Goal: Task Accomplishment & Management: Complete application form

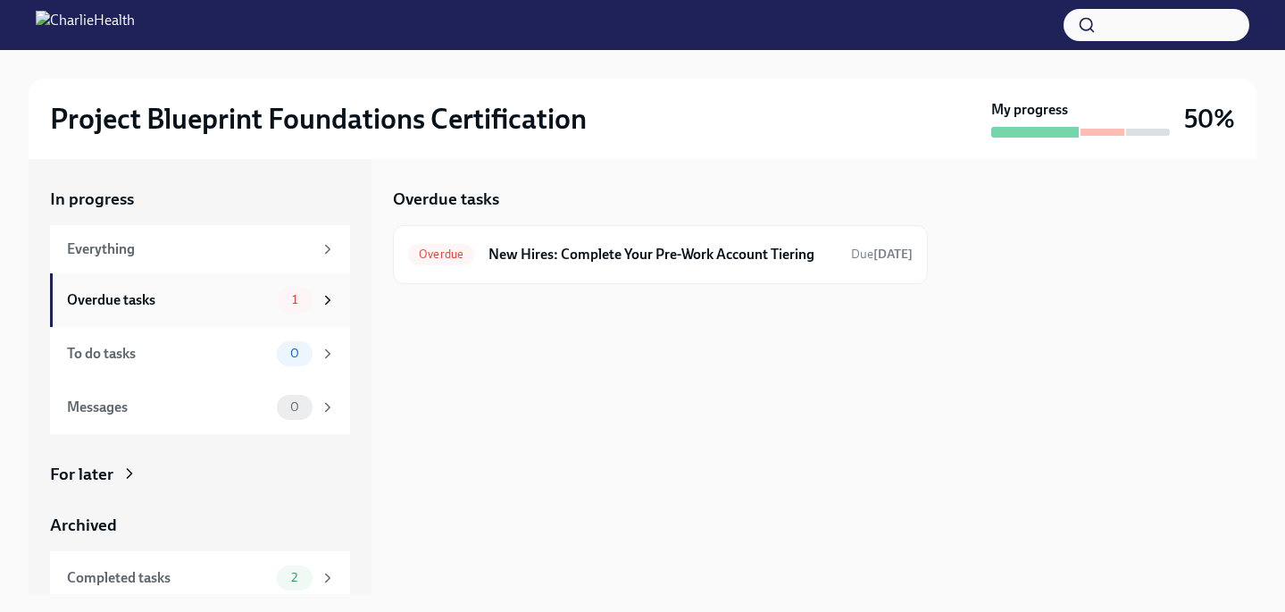
click at [165, 302] on div "Overdue tasks" at bounding box center [168, 300] width 203 height 20
click at [659, 260] on h6 "New Hires: Complete Your Pre-Work Account Tiering" at bounding box center [663, 255] width 348 height 20
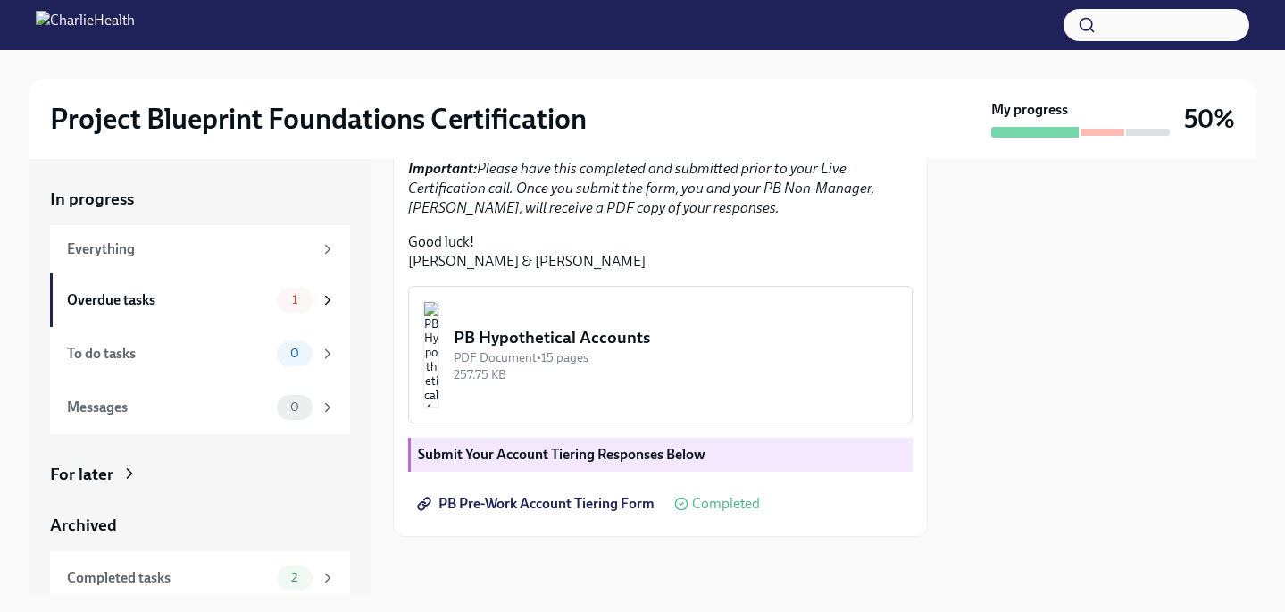
scroll to position [539, 0]
click at [145, 302] on div "Overdue tasks" at bounding box center [168, 300] width 203 height 20
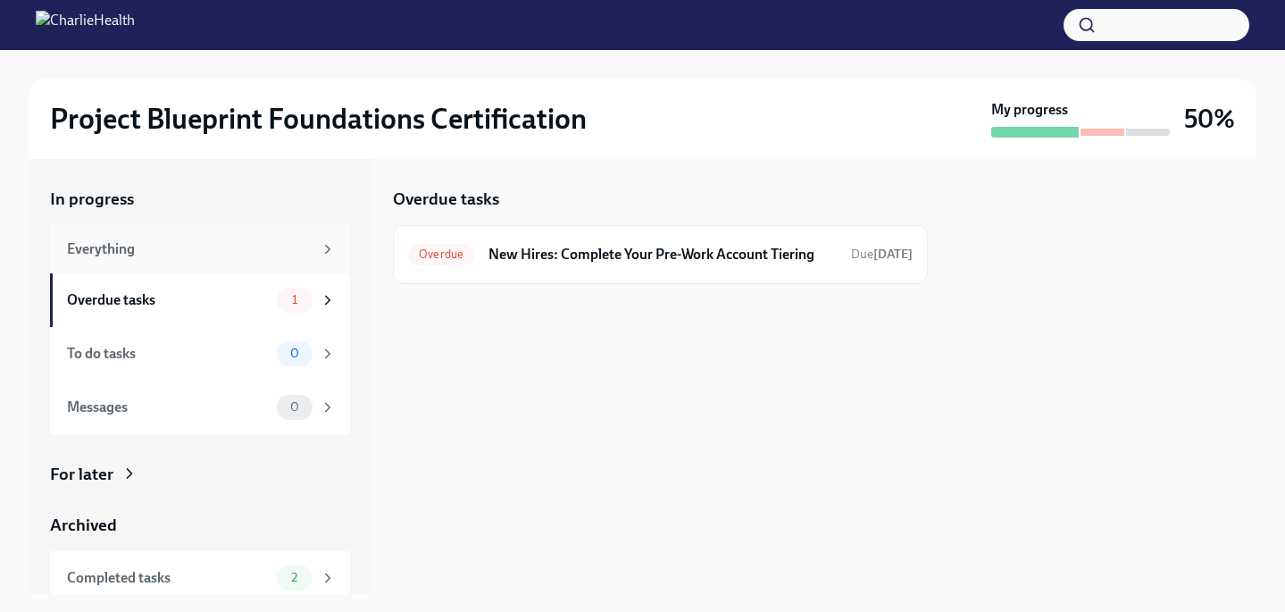
click at [203, 247] on div "Everything" at bounding box center [190, 249] width 246 height 20
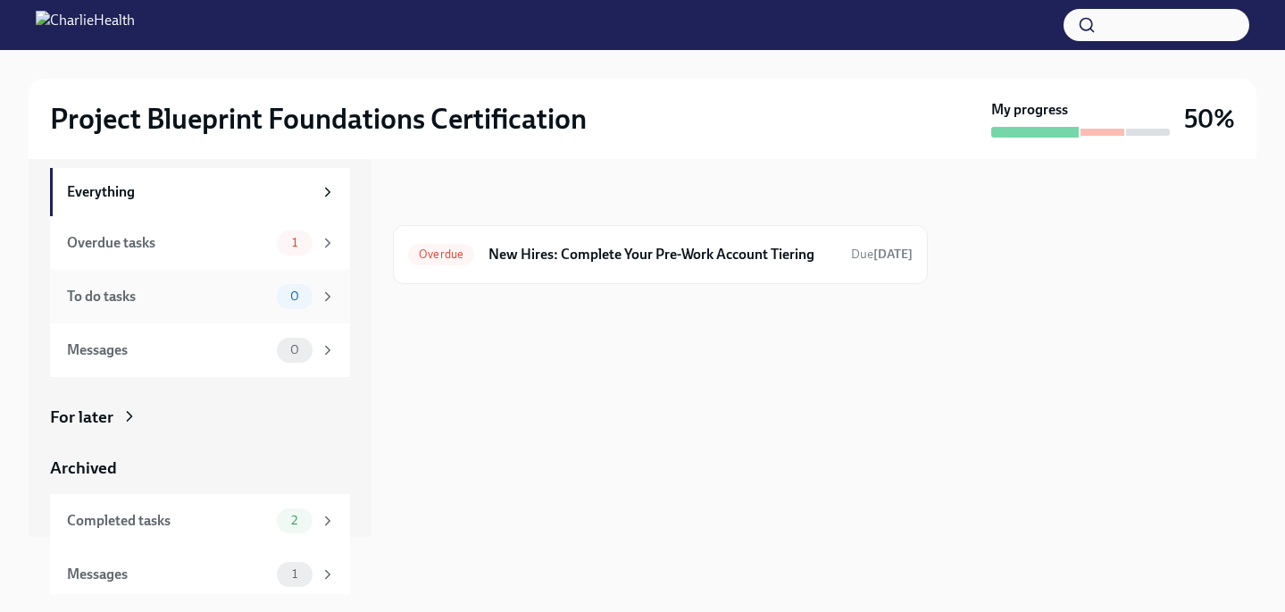
scroll to position [64, 0]
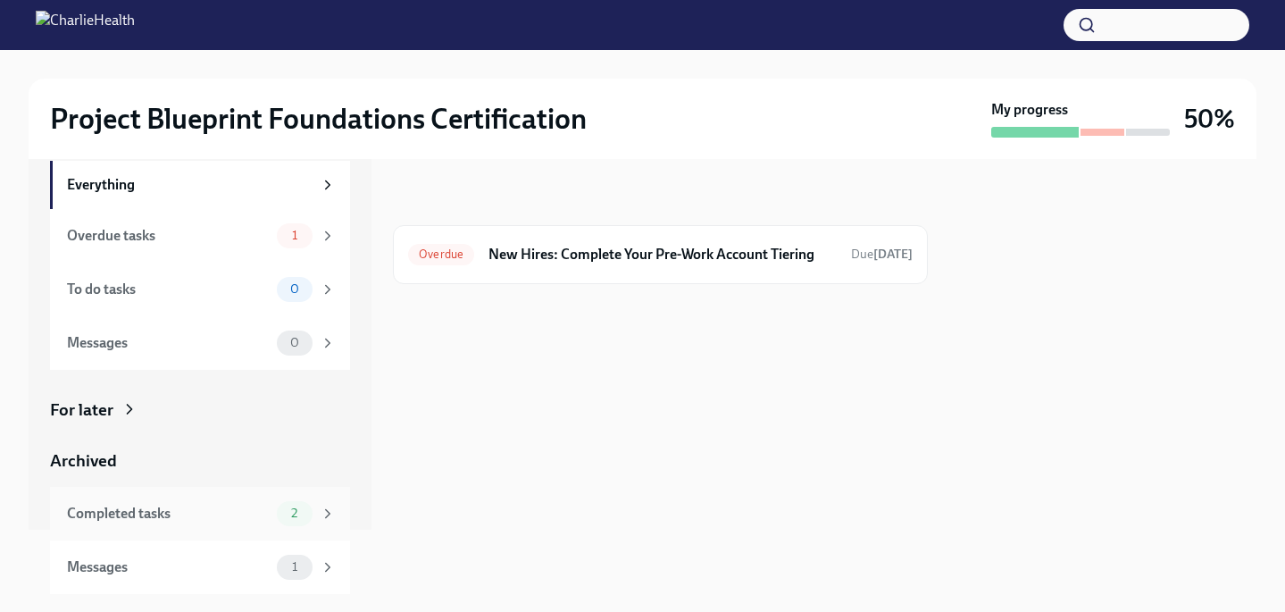
click at [172, 514] on div "Completed tasks" at bounding box center [168, 514] width 203 height 20
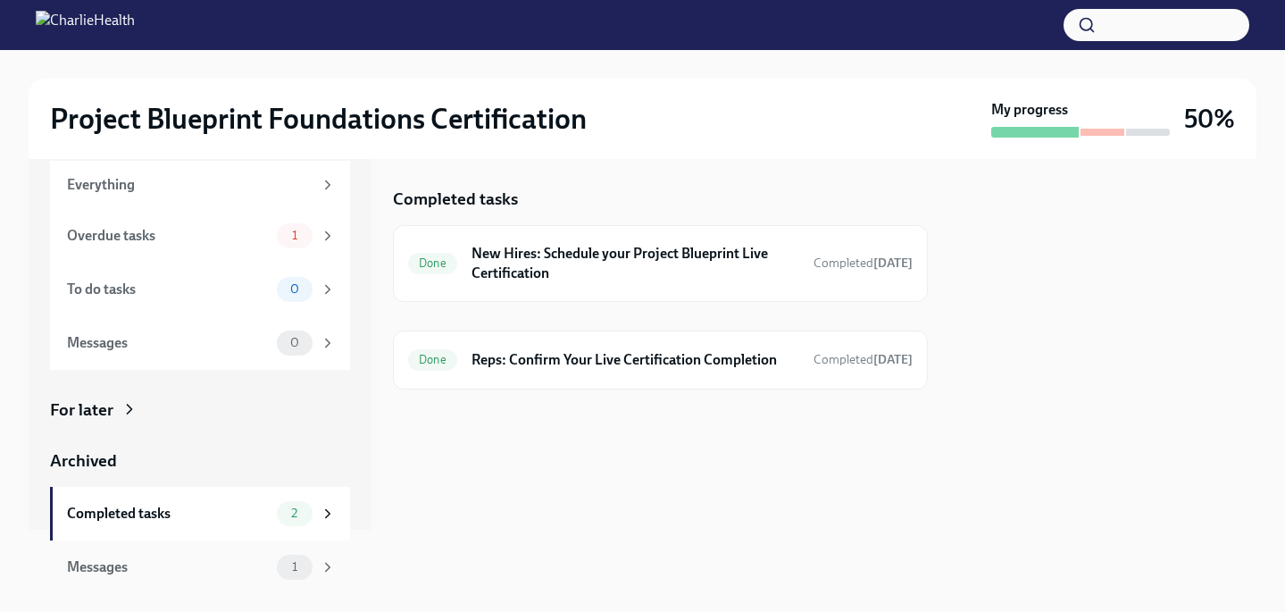
click at [156, 567] on div "Messages" at bounding box center [168, 567] width 203 height 20
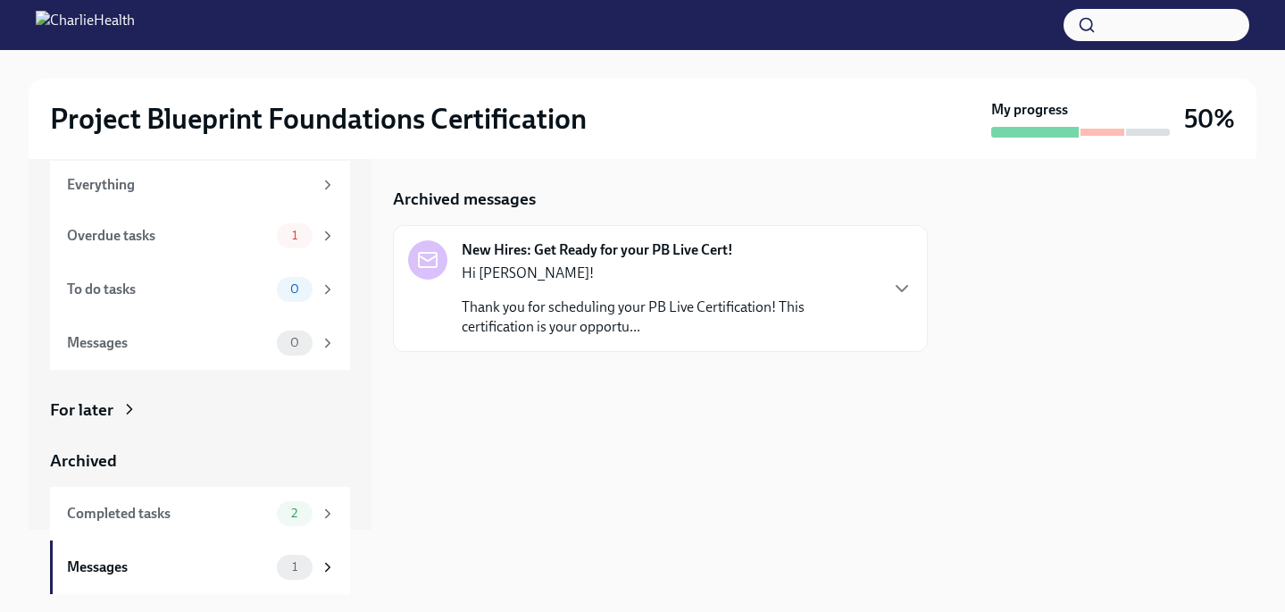
click at [693, 313] on p "Thank you for scheduling your PB Live Certification! This certification is your…" at bounding box center [669, 316] width 415 height 39
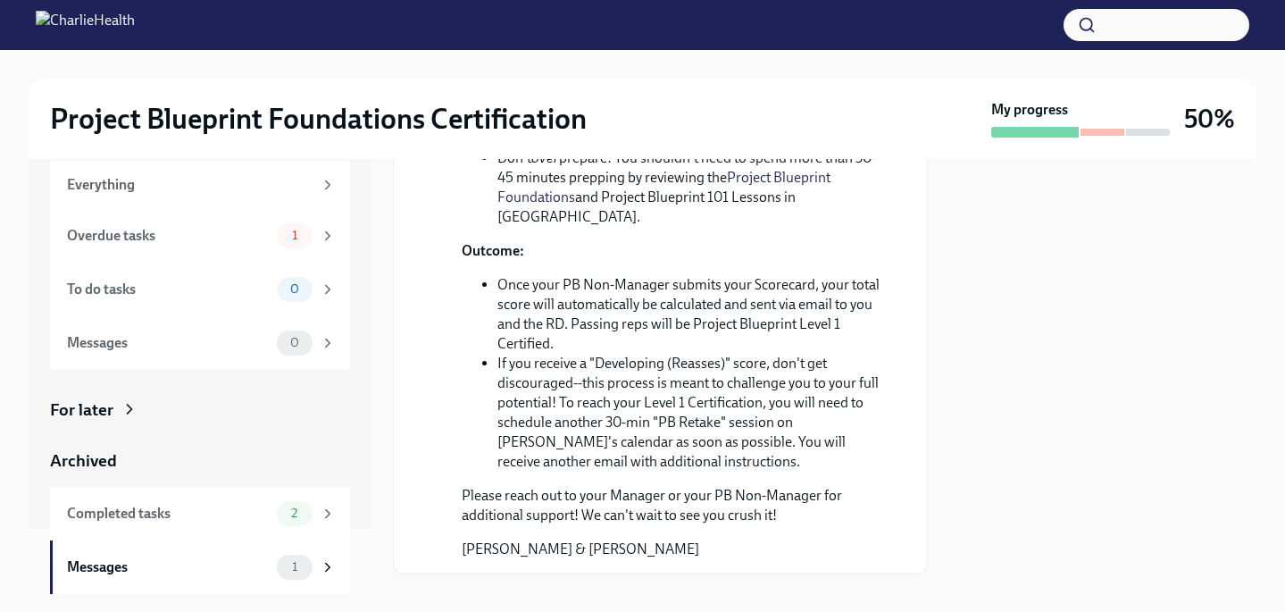
scroll to position [879, 0]
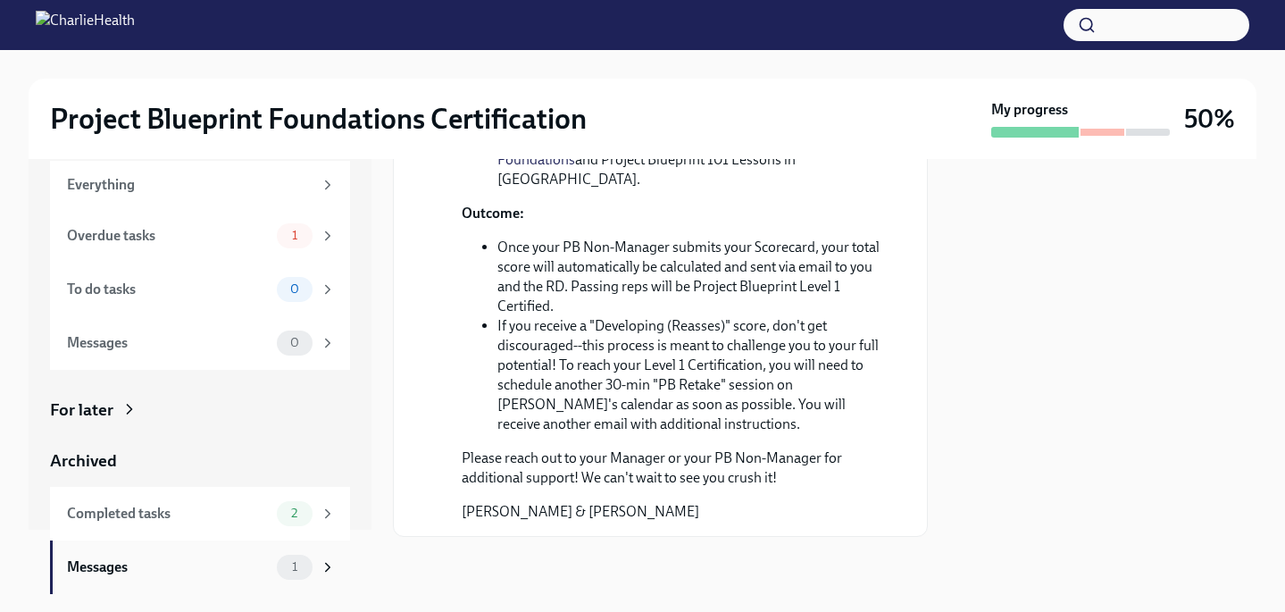
click at [171, 575] on div "Messages" at bounding box center [168, 567] width 203 height 20
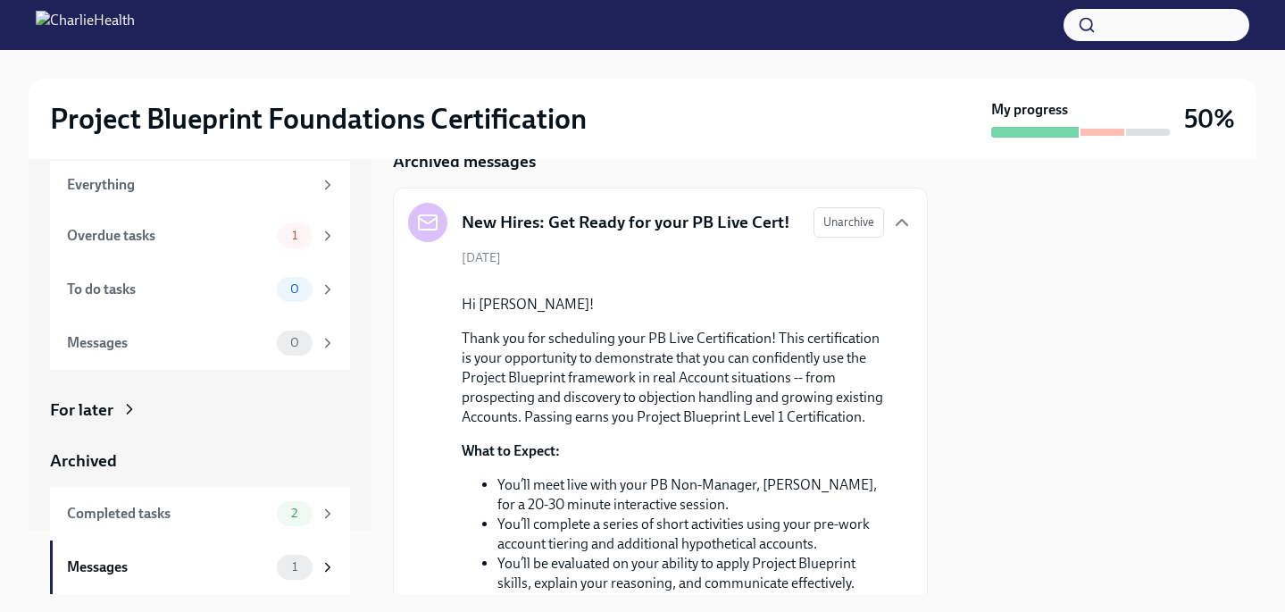
scroll to position [0, 0]
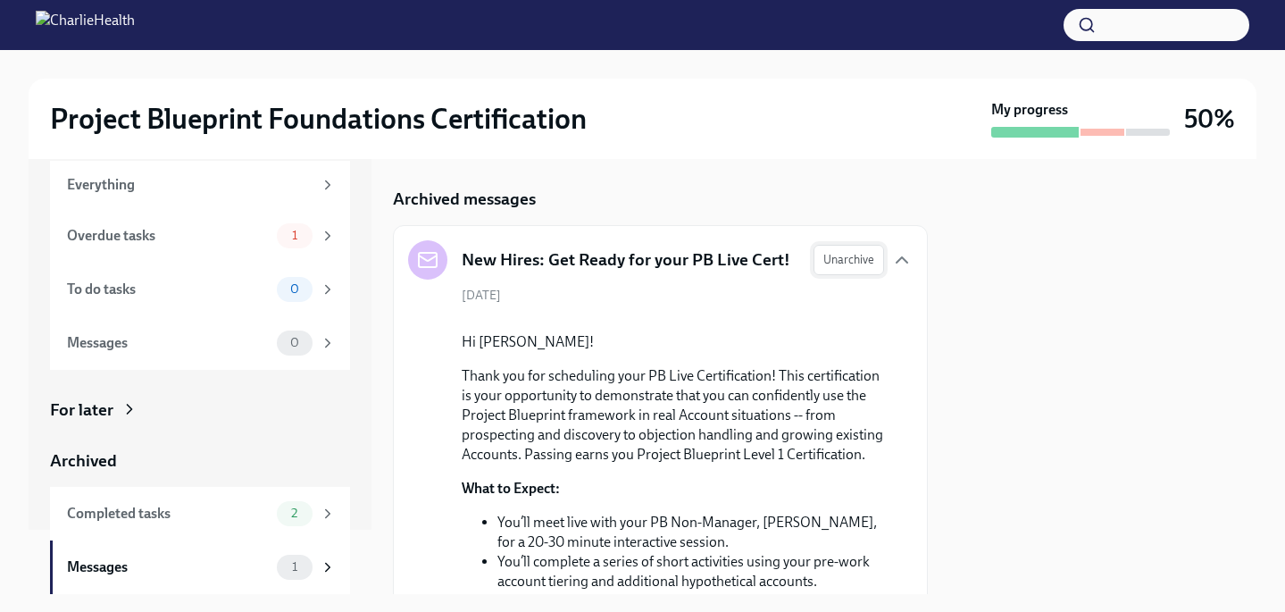
click at [847, 263] on span "Unarchive" at bounding box center [849, 260] width 51 height 18
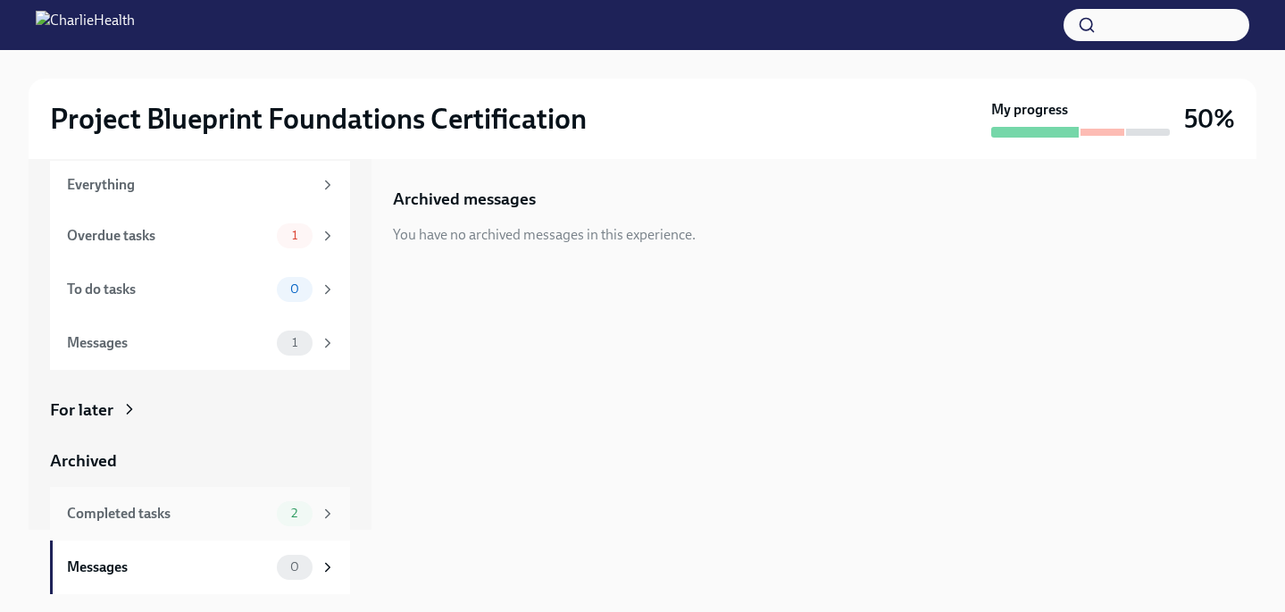
click at [222, 523] on div "Completed tasks 2" at bounding box center [201, 513] width 269 height 25
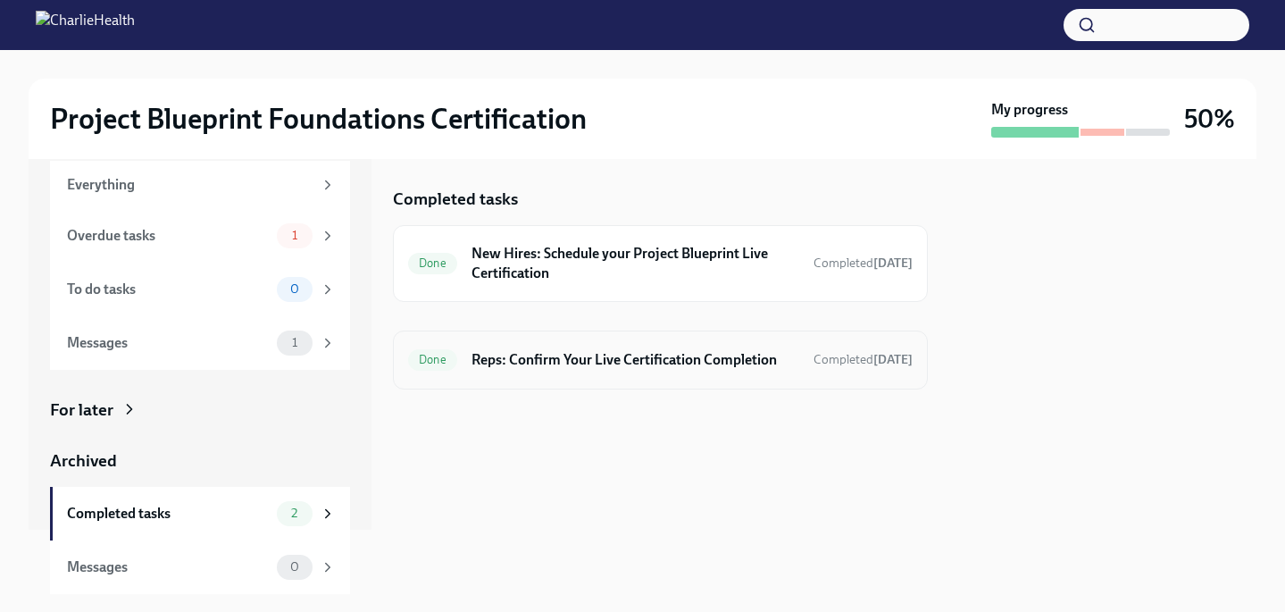
click at [670, 360] on h6 "Reps: Confirm Your Live Certification Completion" at bounding box center [636, 360] width 328 height 20
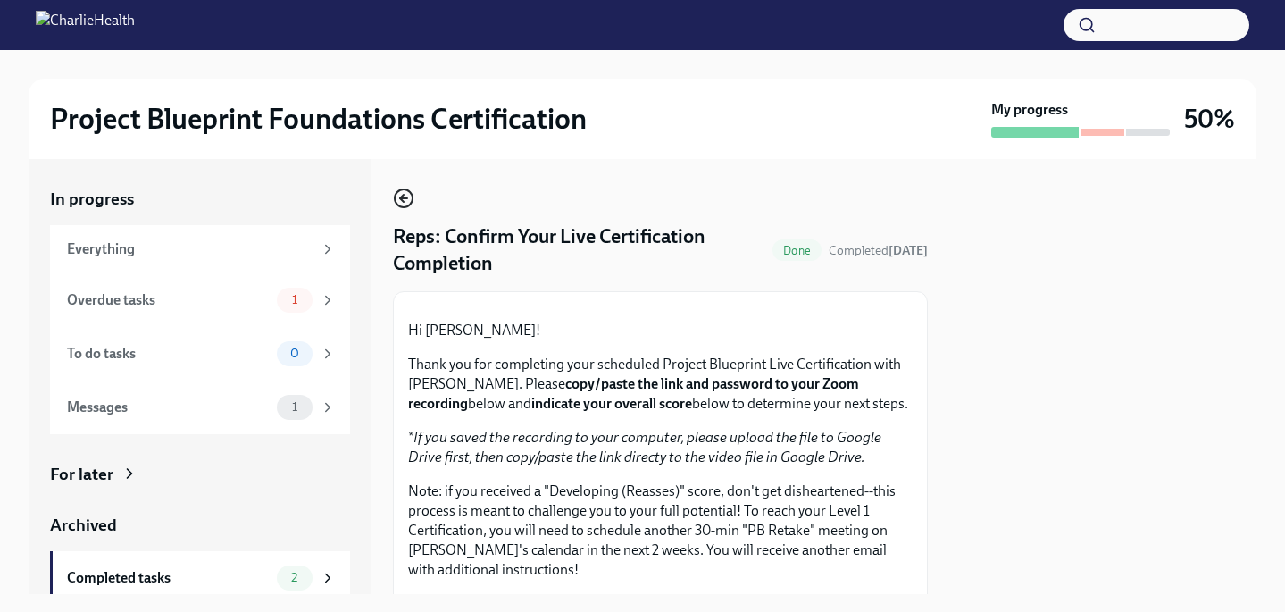
click at [407, 194] on icon "button" at bounding box center [403, 198] width 21 height 21
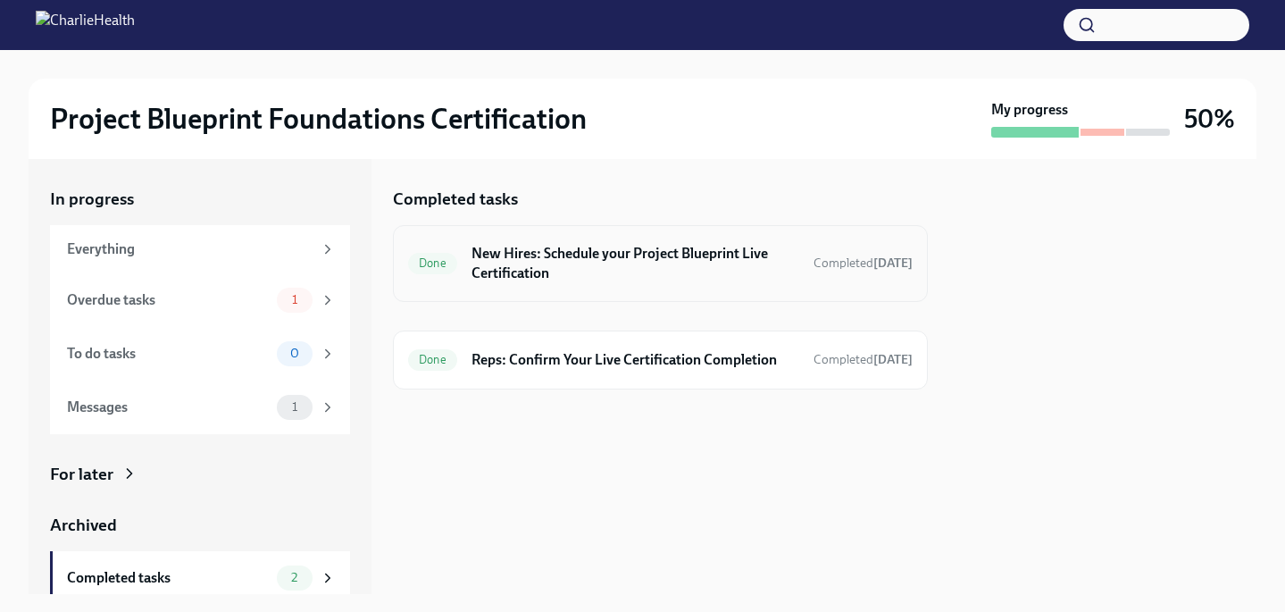
click at [652, 256] on h6 "New Hires: Schedule your Project Blueprint Live Certification" at bounding box center [636, 263] width 328 height 39
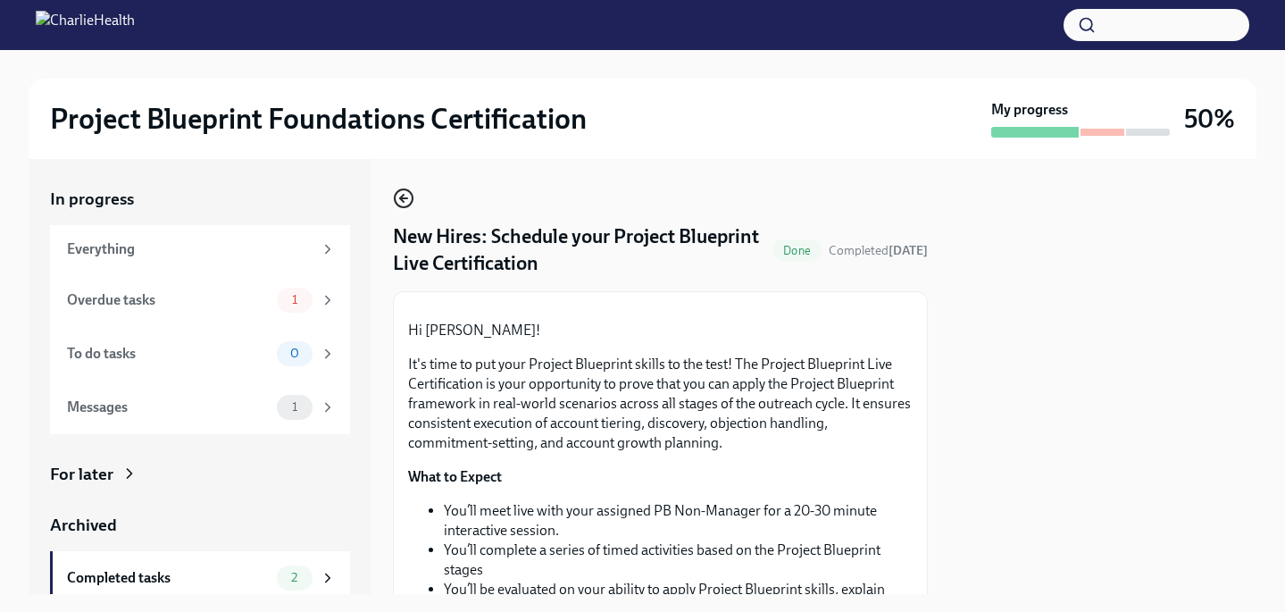
click at [402, 197] on icon "button" at bounding box center [402, 198] width 4 height 7
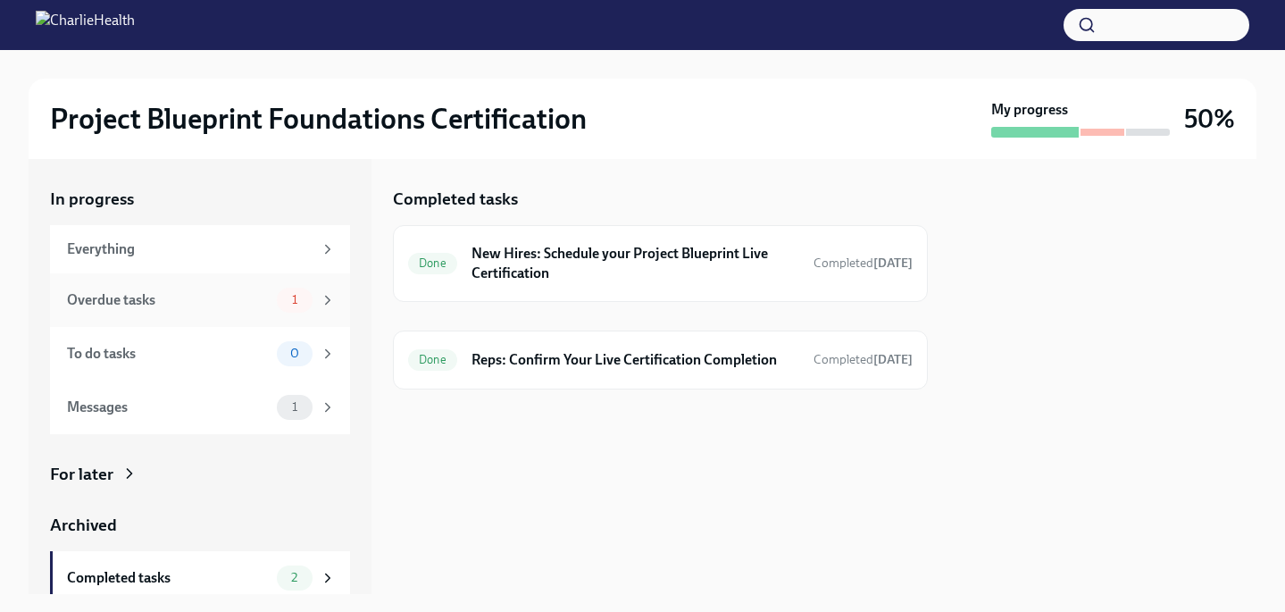
click at [187, 292] on div "Overdue tasks" at bounding box center [168, 300] width 203 height 20
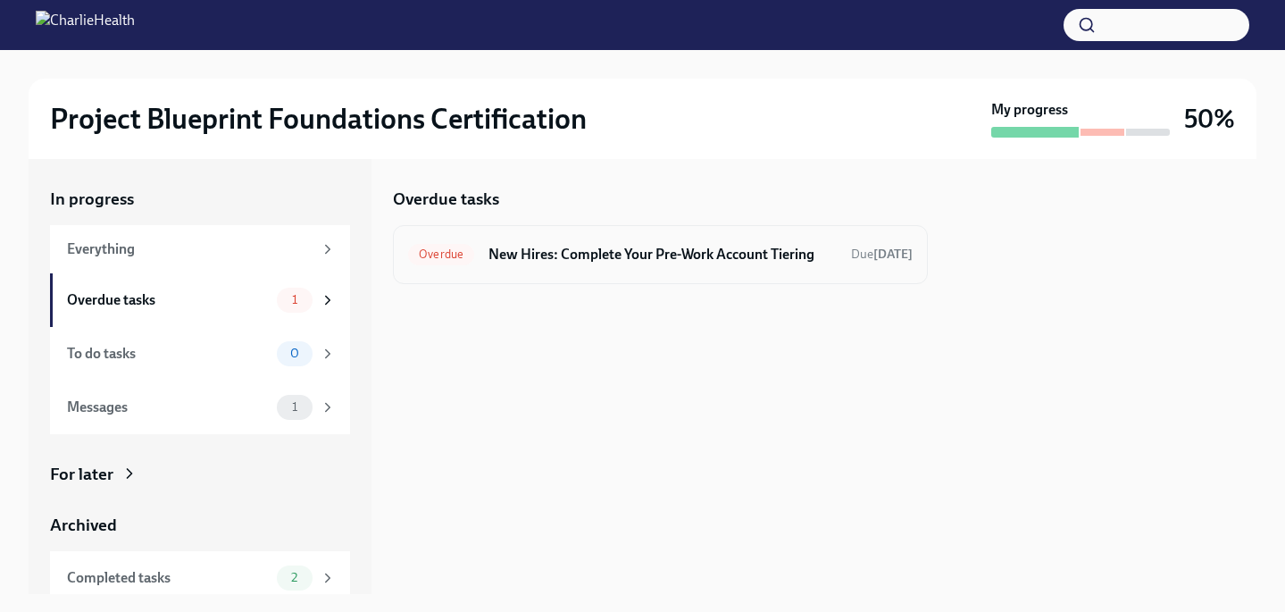
click at [576, 263] on h6 "New Hires: Complete Your Pre-Work Account Tiering" at bounding box center [663, 255] width 348 height 20
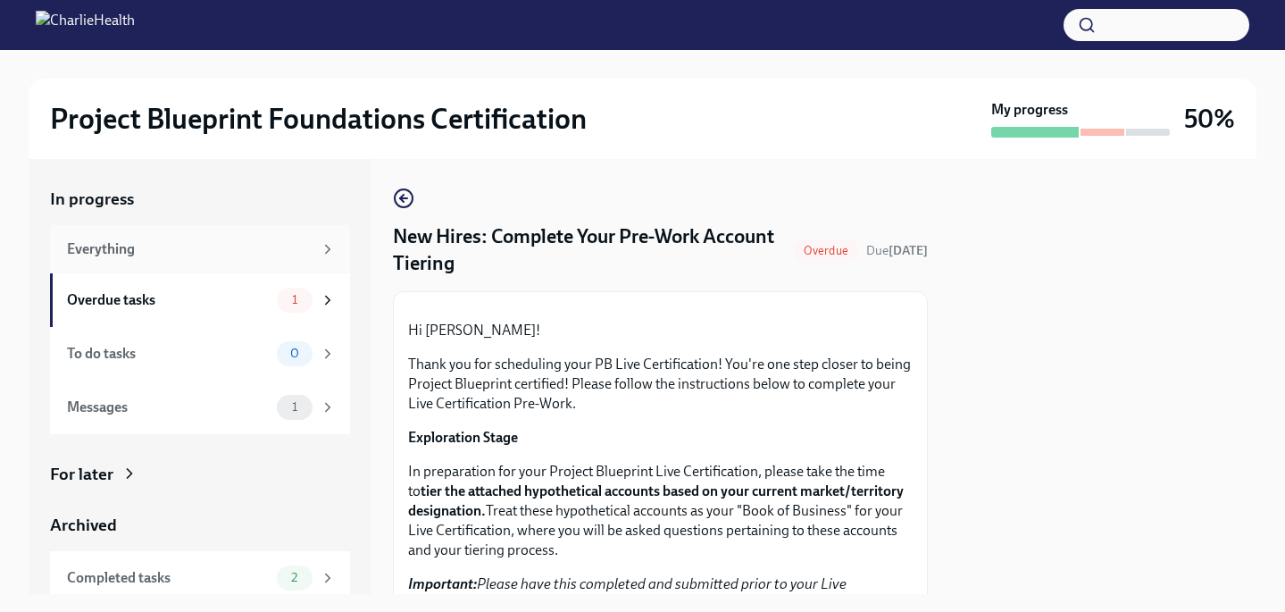
click at [208, 248] on div "Everything" at bounding box center [190, 249] width 246 height 20
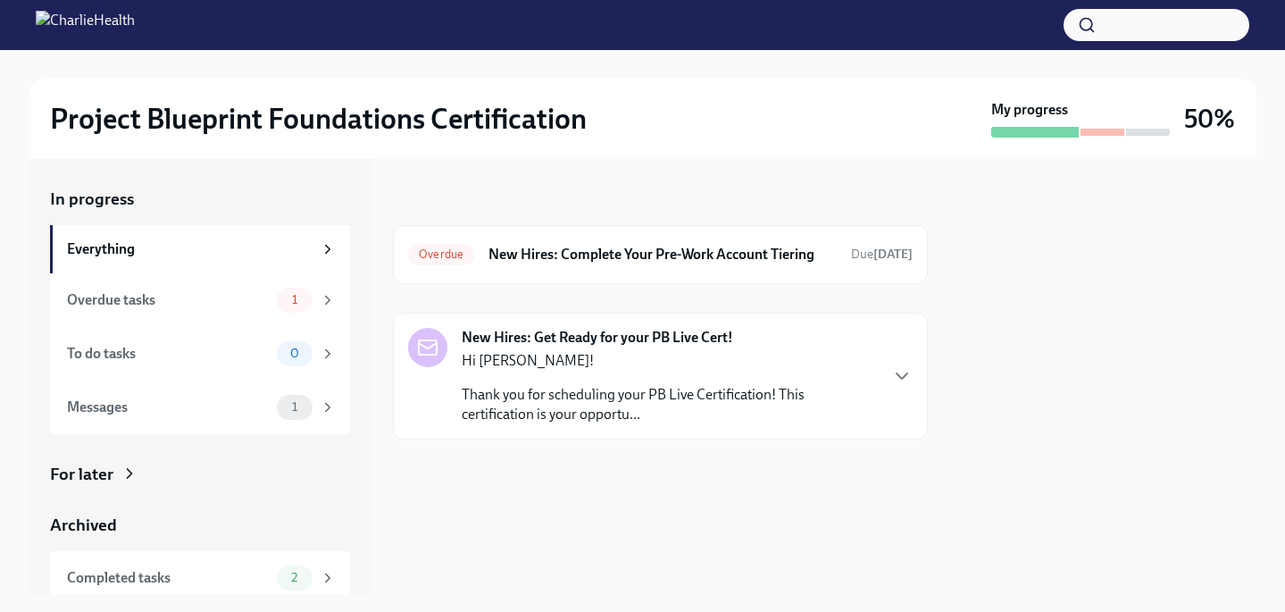
click at [761, 405] on p "Thank you for scheduling your PB Live Certification! This certification is your…" at bounding box center [669, 404] width 415 height 39
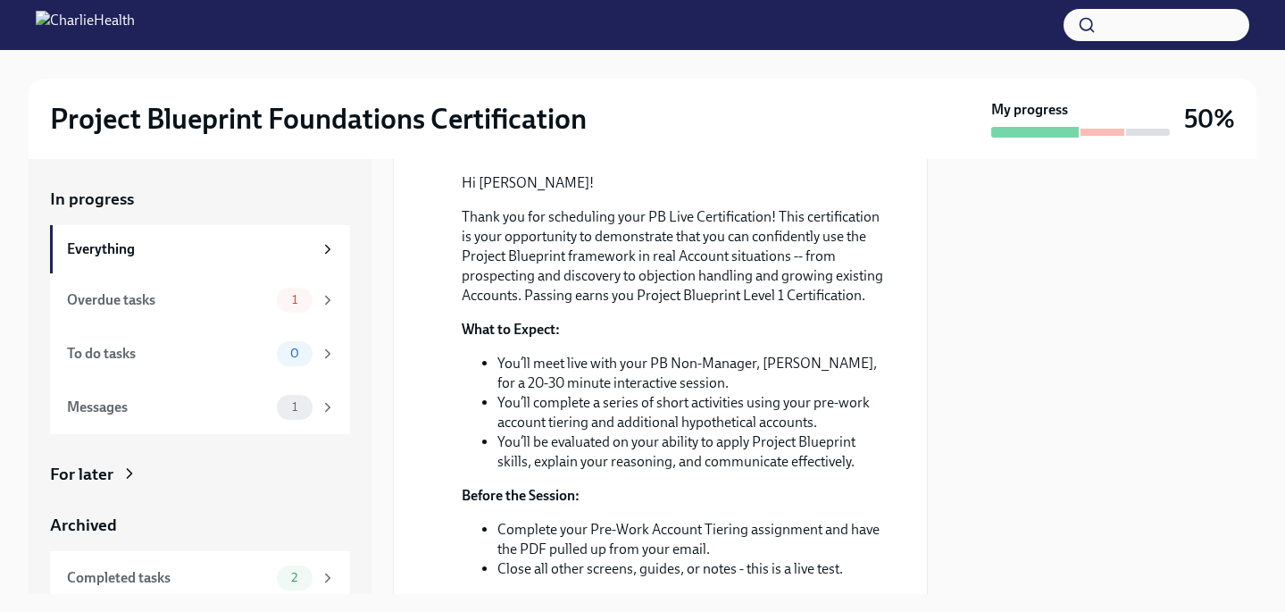
scroll to position [264, 0]
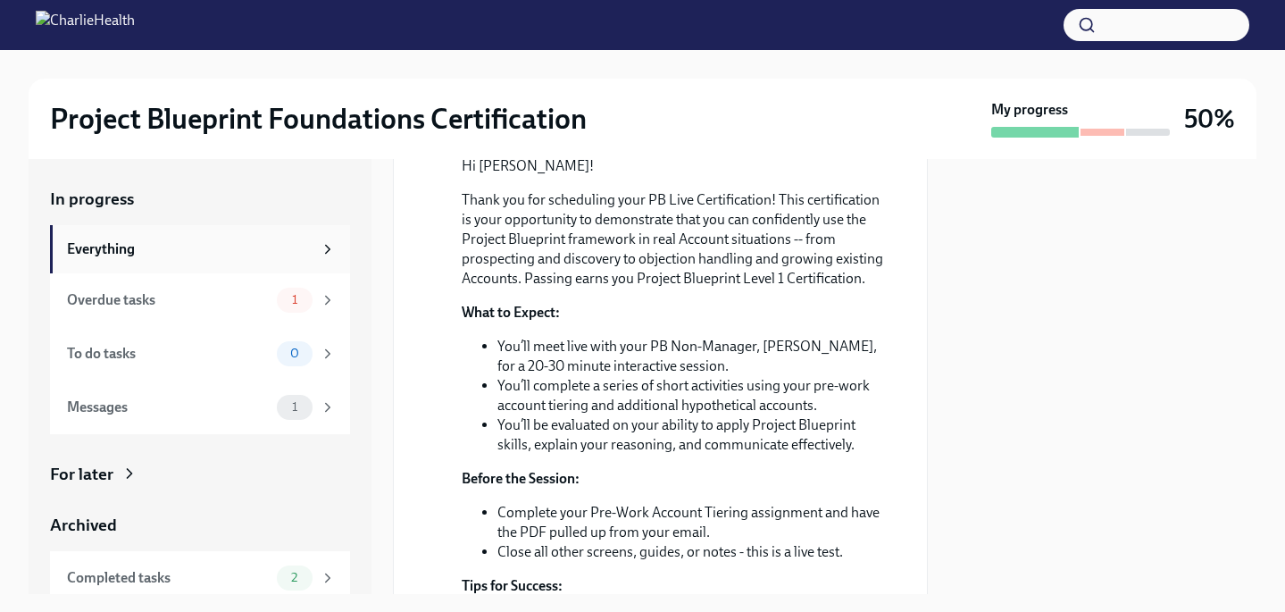
click at [103, 239] on div "Everything" at bounding box center [190, 249] width 246 height 20
